Goal: Task Accomplishment & Management: Manage account settings

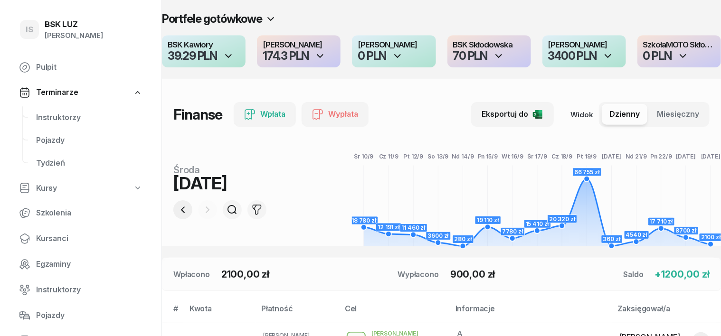
click at [177, 211] on icon "button" at bounding box center [182, 209] width 11 height 11
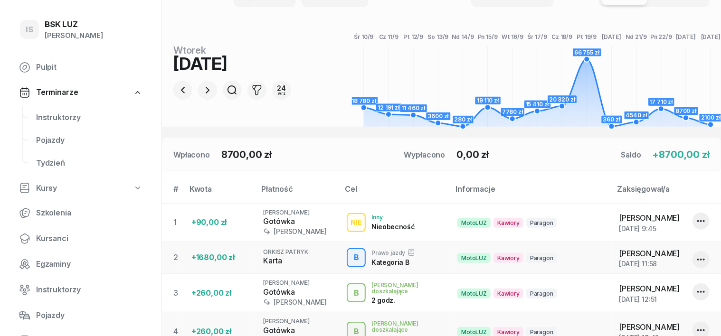
scroll to position [119, 0]
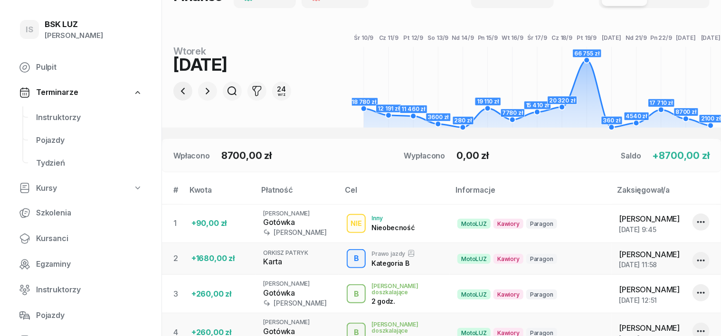
click at [177, 94] on icon "button" at bounding box center [182, 91] width 11 height 11
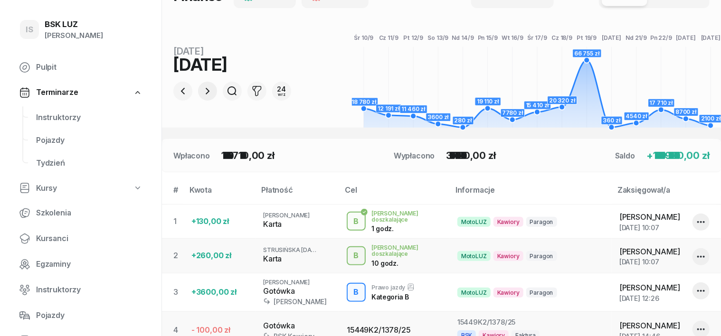
click at [202, 86] on icon "button" at bounding box center [207, 91] width 11 height 11
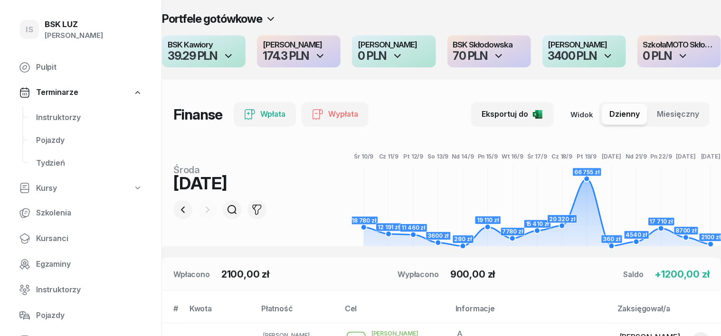
scroll to position [0, 0]
click at [181, 209] on icon "button" at bounding box center [183, 210] width 4 height 7
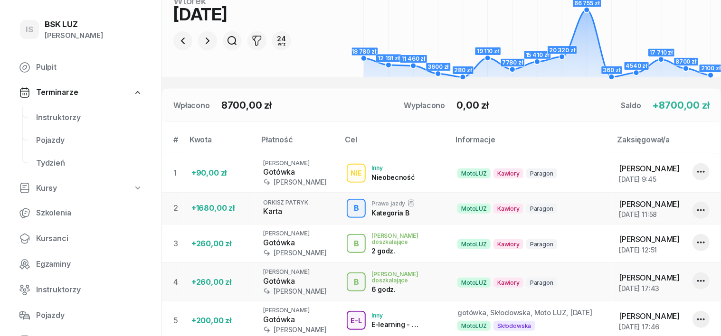
scroll to position [34, 0]
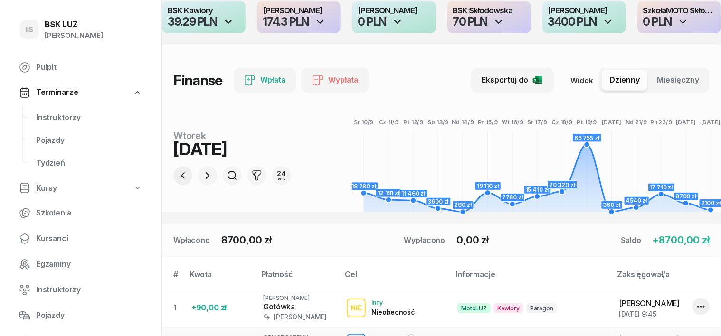
drag, startPoint x: 165, startPoint y: 172, endPoint x: 176, endPoint y: 173, distance: 11.4
click at [173, 173] on button "button" at bounding box center [182, 175] width 19 height 19
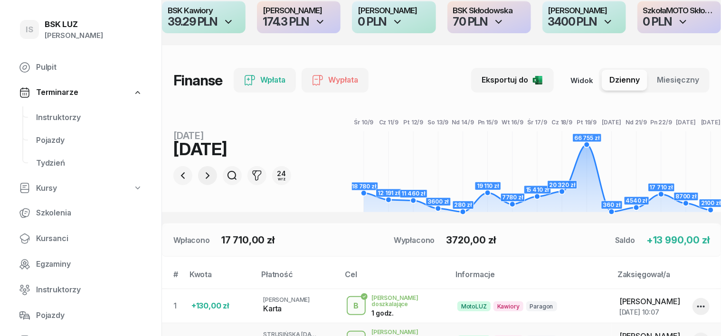
click at [202, 172] on icon "button" at bounding box center [207, 175] width 11 height 11
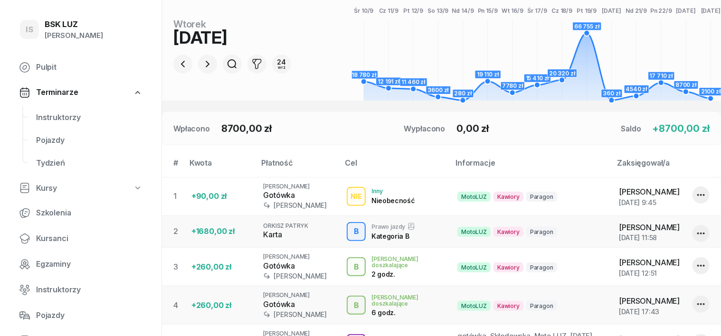
scroll to position [0, 0]
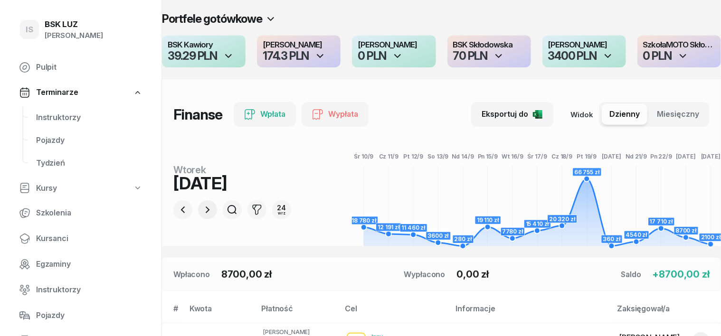
click at [202, 208] on icon "button" at bounding box center [207, 209] width 11 height 11
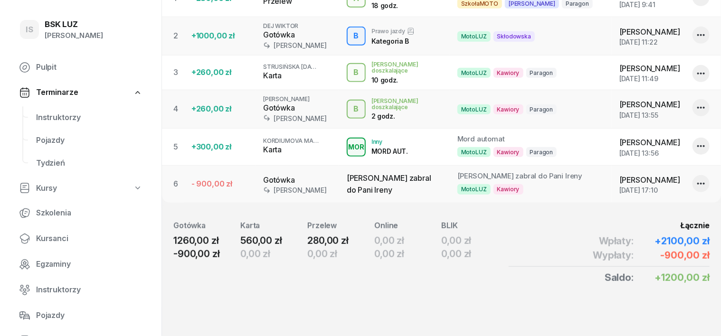
scroll to position [111, 0]
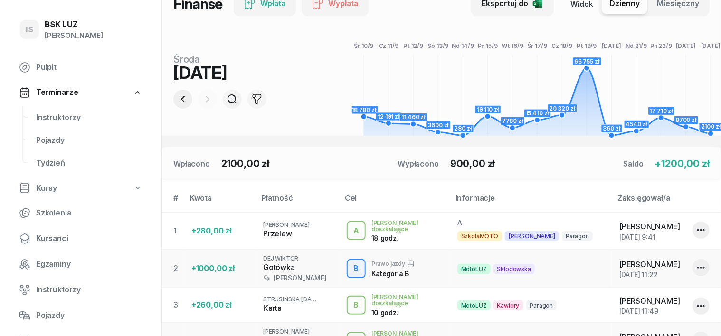
click at [177, 99] on icon "button" at bounding box center [182, 99] width 11 height 11
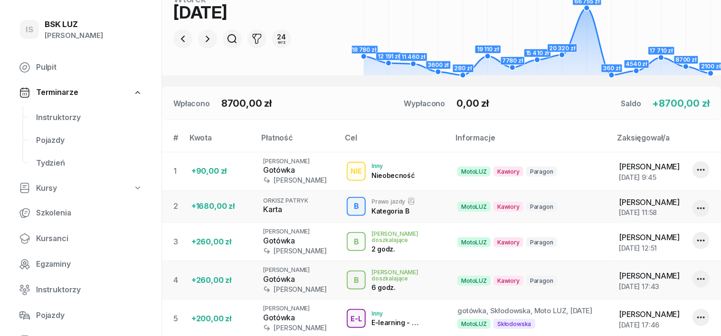
scroll to position [153, 0]
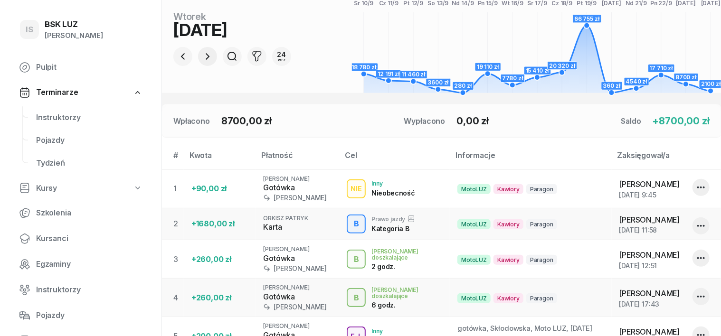
click at [202, 57] on icon "button" at bounding box center [207, 56] width 11 height 11
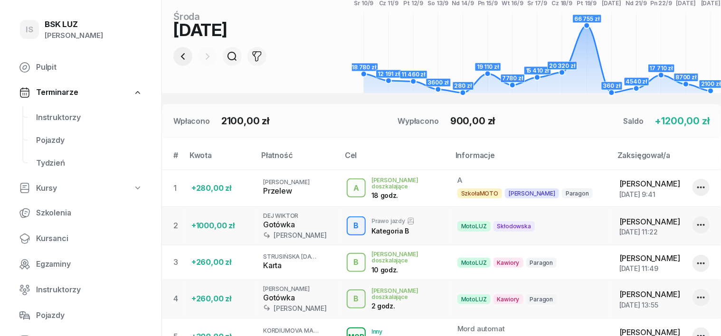
click at [177, 57] on icon "button" at bounding box center [182, 56] width 11 height 11
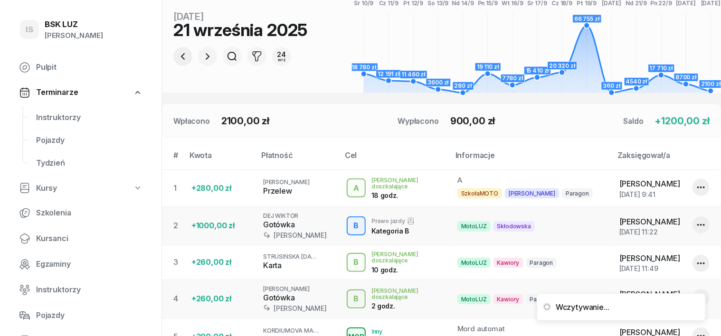
click at [177, 57] on icon "button" at bounding box center [182, 56] width 11 height 11
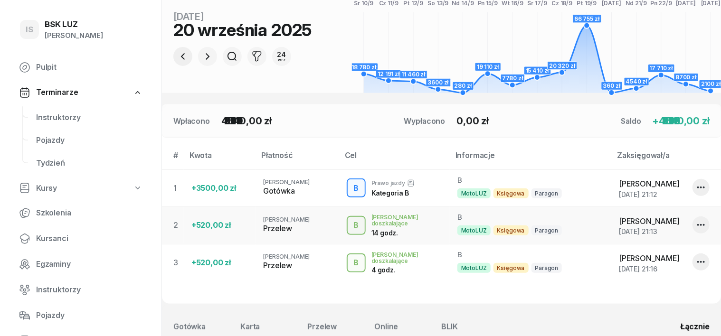
click at [177, 57] on icon "button" at bounding box center [182, 56] width 11 height 11
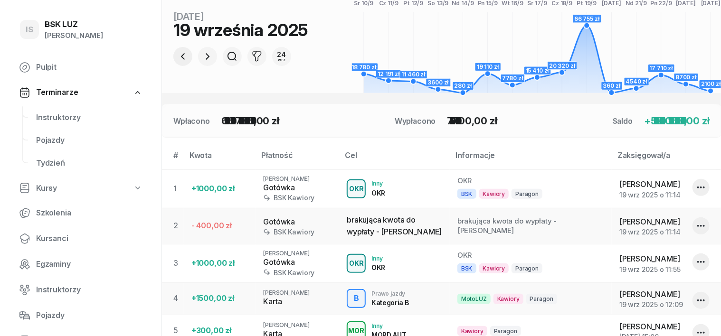
click at [177, 57] on icon "button" at bounding box center [182, 56] width 11 height 11
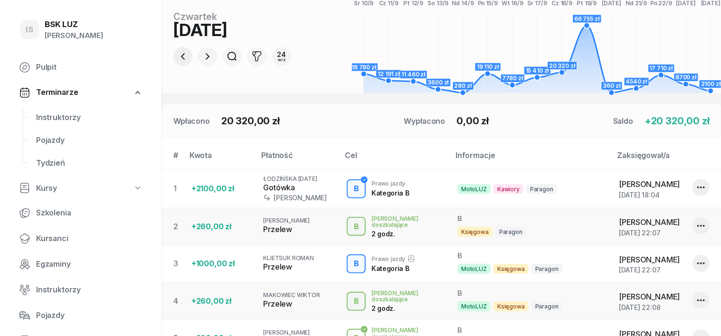
click at [177, 56] on icon "button" at bounding box center [182, 56] width 11 height 11
click at [177, 59] on icon "button" at bounding box center [182, 56] width 11 height 11
click at [181, 59] on icon "button" at bounding box center [183, 56] width 4 height 7
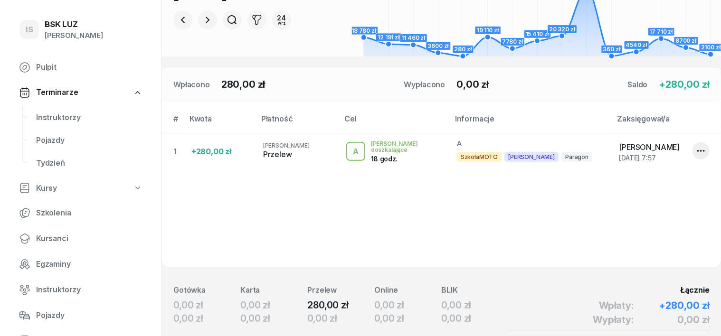
scroll to position [34, 0]
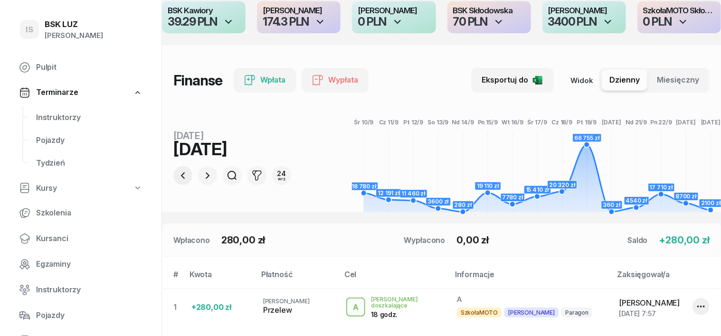
click at [181, 176] on icon "button" at bounding box center [183, 175] width 4 height 7
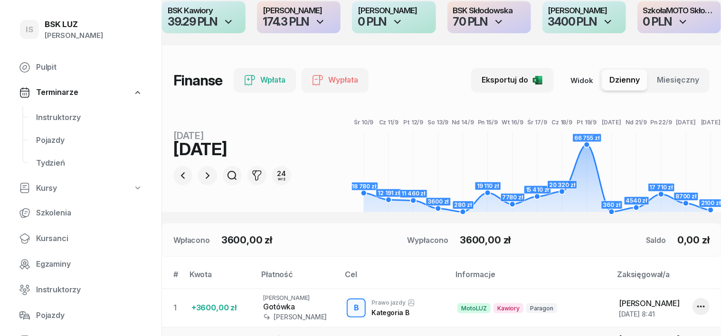
scroll to position [94, 0]
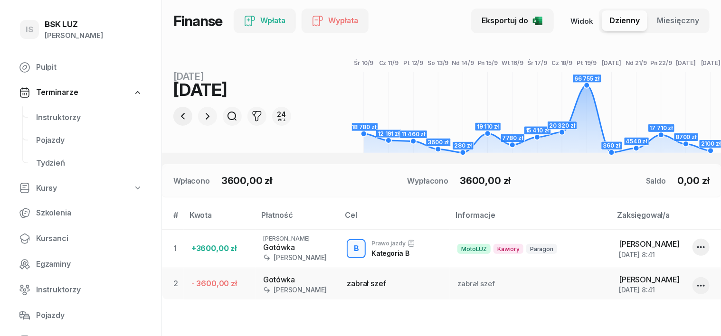
click at [177, 118] on icon "button" at bounding box center [182, 116] width 11 height 11
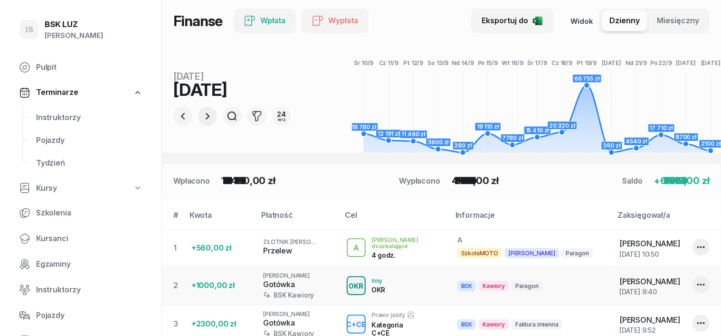
click at [202, 113] on icon "button" at bounding box center [207, 116] width 11 height 11
click at [202, 114] on icon "button" at bounding box center [207, 116] width 11 height 11
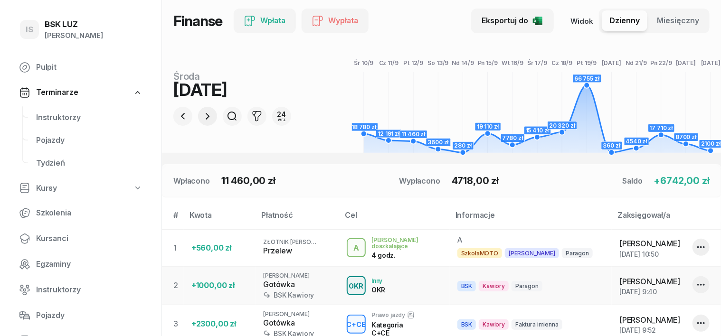
click at [202, 114] on icon "button" at bounding box center [207, 116] width 11 height 11
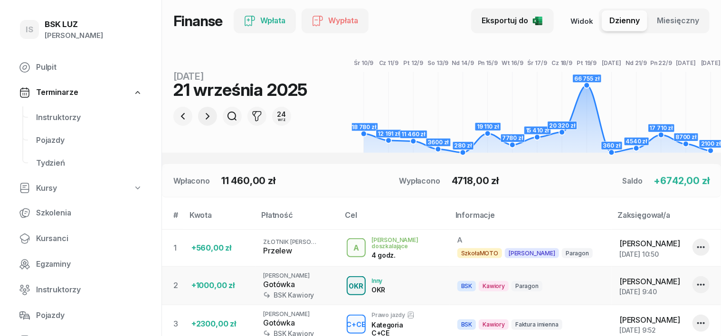
click at [202, 114] on icon "button" at bounding box center [207, 116] width 11 height 11
click at [198, 114] on div at bounding box center [207, 116] width 19 height 19
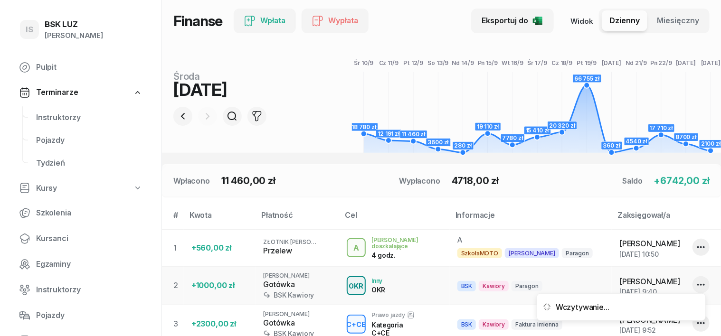
click at [198, 114] on div at bounding box center [207, 116] width 19 height 19
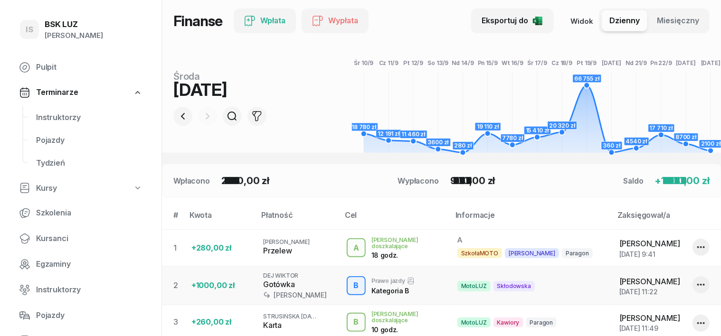
click at [198, 114] on div at bounding box center [207, 116] width 19 height 19
click at [198, 120] on div at bounding box center [207, 116] width 19 height 19
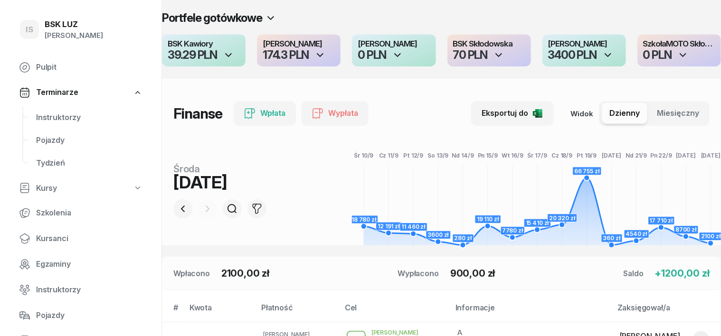
scroll to position [0, 0]
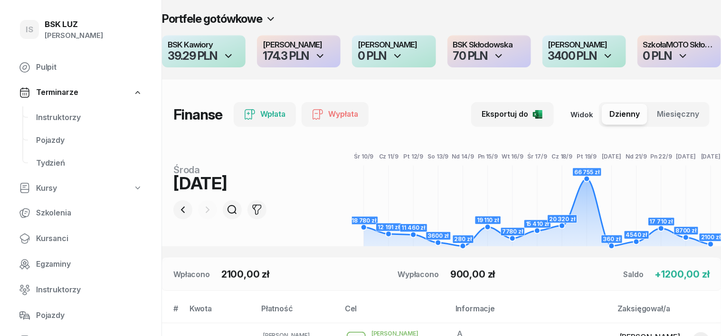
click at [609, 55] on icon "button" at bounding box center [608, 55] width 11 height 11
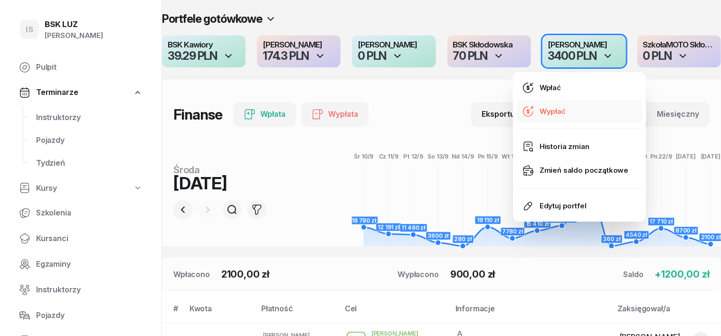
click at [564, 111] on div "Wypłać" at bounding box center [553, 111] width 26 height 12
select select "17"
select select "45"
select select "67eba14bd336f44fb15f6542"
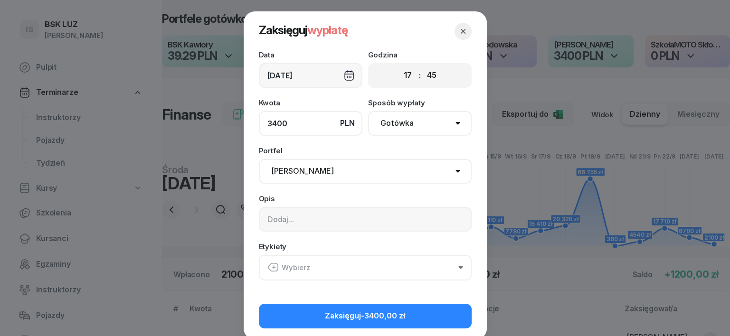
type input "3400"
click at [268, 221] on input at bounding box center [365, 219] width 213 height 25
type input "[PERSON_NAME]"
click at [271, 269] on icon "button" at bounding box center [273, 267] width 11 height 11
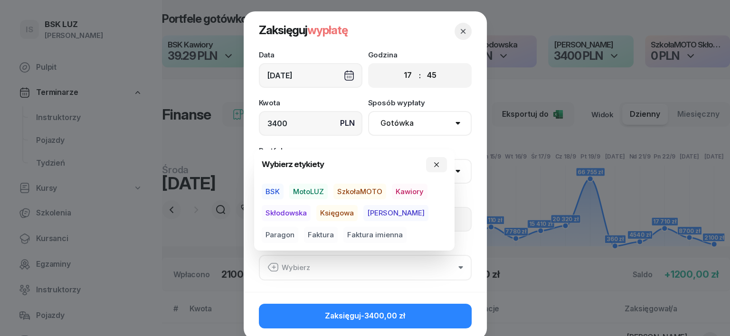
click at [290, 210] on span "Skłodowska" at bounding box center [286, 213] width 49 height 16
click at [302, 191] on span "MotoLUZ" at bounding box center [308, 192] width 38 height 16
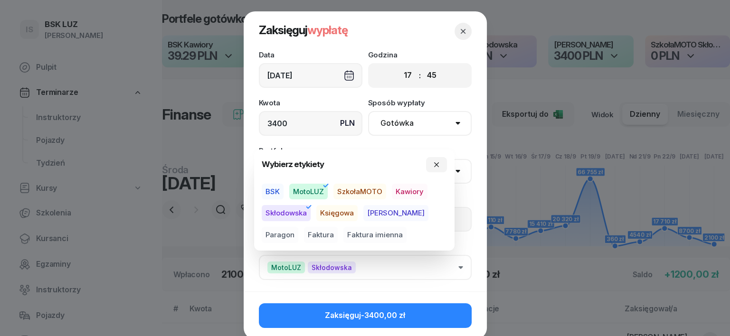
drag, startPoint x: 435, startPoint y: 163, endPoint x: 434, endPoint y: 175, distance: 11.4
click at [435, 164] on icon "button" at bounding box center [437, 165] width 8 height 8
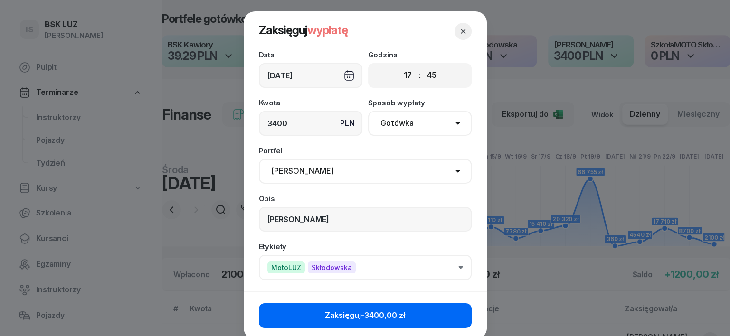
click at [449, 316] on button "Zaksięguj -3400,00 zł" at bounding box center [365, 316] width 213 height 25
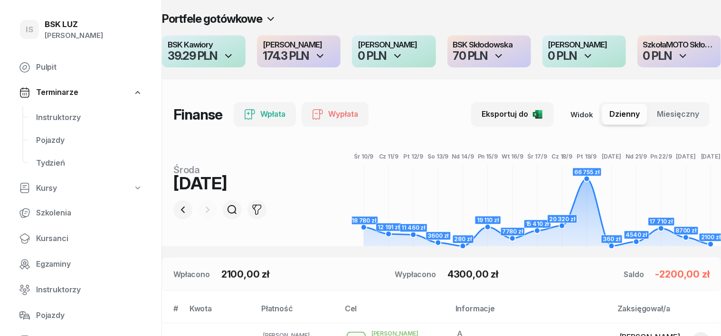
click at [198, 209] on div at bounding box center [207, 210] width 19 height 19
click at [177, 209] on icon "button" at bounding box center [182, 209] width 11 height 11
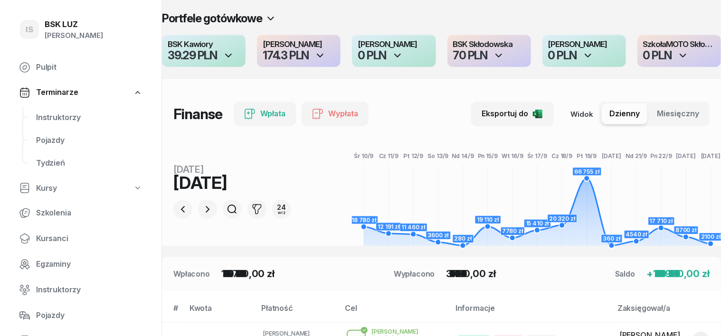
scroll to position [238, 0]
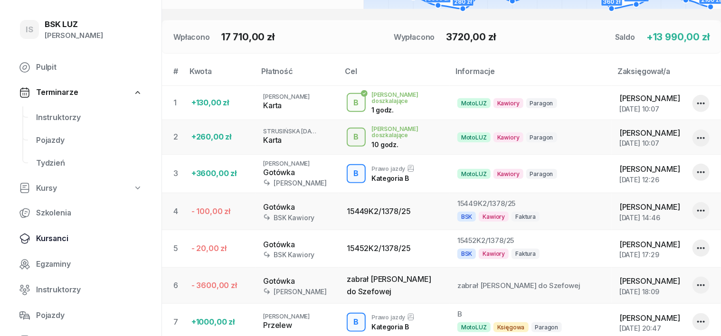
click at [61, 240] on span "Kursanci" at bounding box center [89, 239] width 106 height 12
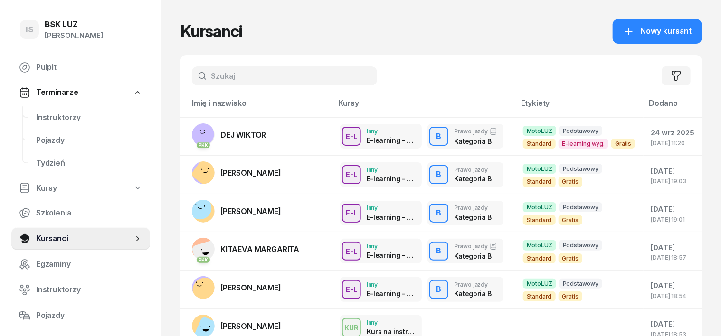
click at [213, 77] on input "text" at bounding box center [284, 76] width 185 height 19
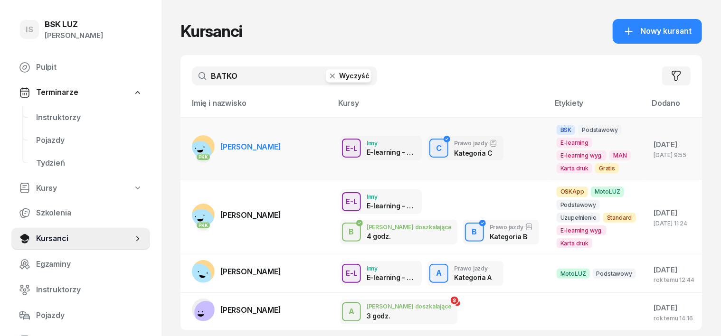
type input "BATKO"
click at [185, 141] on rect at bounding box center [199, 152] width 29 height 29
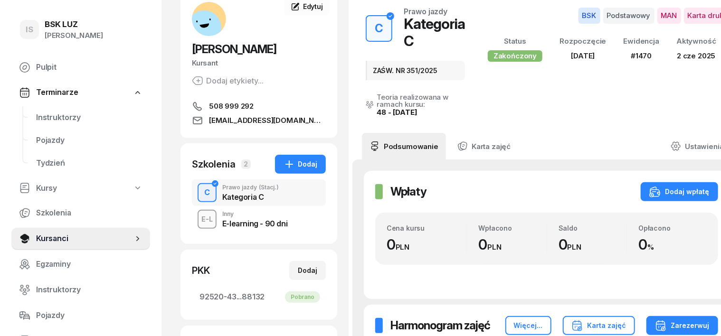
scroll to position [119, 0]
